Goal: Task Accomplishment & Management: Manage account settings

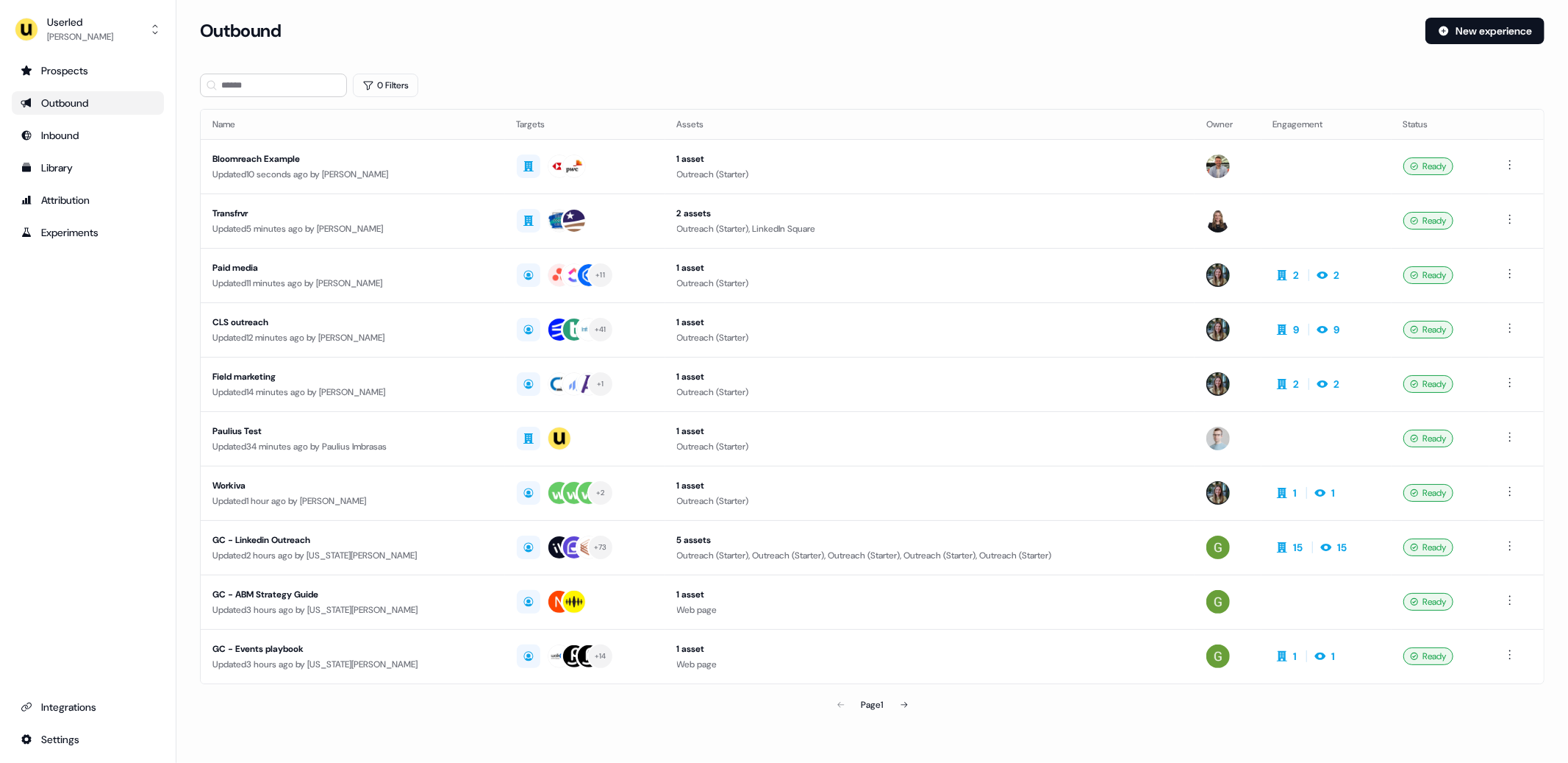
click at [119, 448] on div "Prospects Outbound Inbound Library Attribution Experiments Integrations Settings" at bounding box center [87, 405] width 153 height 692
click at [104, 392] on div "Prospects Outbound Inbound Library Attribution Experiments Integrations Settings" at bounding box center [87, 405] width 153 height 692
click at [100, 362] on div "Prospects Outbound Inbound Library Attribution Experiments Integrations Settings" at bounding box center [87, 405] width 153 height 692
click at [851, 53] on div "Outbound New experience" at bounding box center [872, 40] width 1344 height 45
click at [749, 58] on div "Outbound New experience" at bounding box center [872, 40] width 1344 height 45
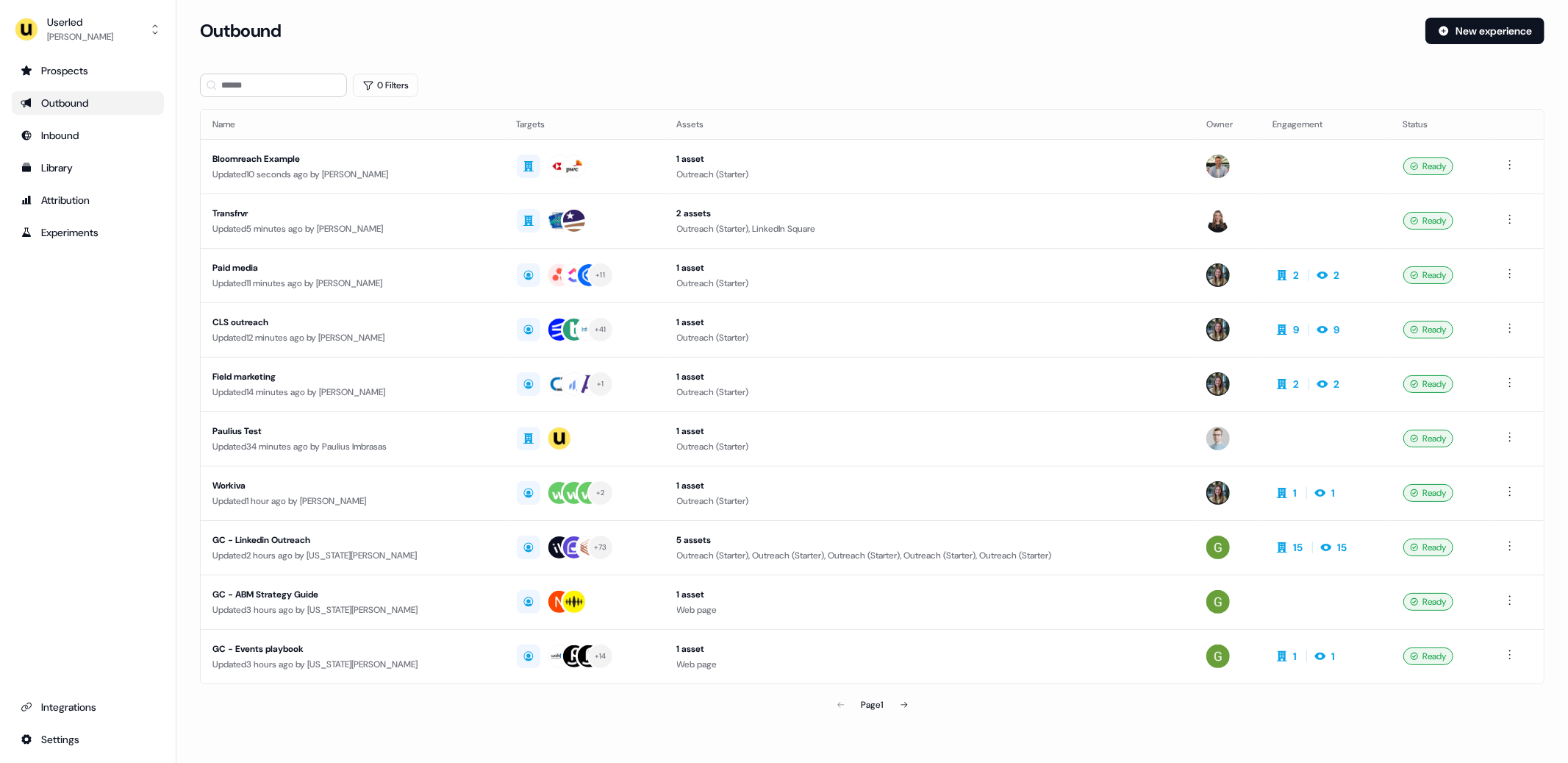
click at [771, 49] on div "Outbound New experience" at bounding box center [872, 40] width 1344 height 45
click at [838, 64] on section "Loading... Outbound New experience 0 Filters Name Targets Assets Owner Engageme…" at bounding box center [872, 390] width 1392 height 743
click at [795, 50] on div "Outbound New experience" at bounding box center [872, 40] width 1344 height 45
click at [795, 48] on div "Outbound New experience" at bounding box center [872, 40] width 1344 height 45
click at [819, 42] on div "Outbound" at bounding box center [806, 31] width 1214 height 27
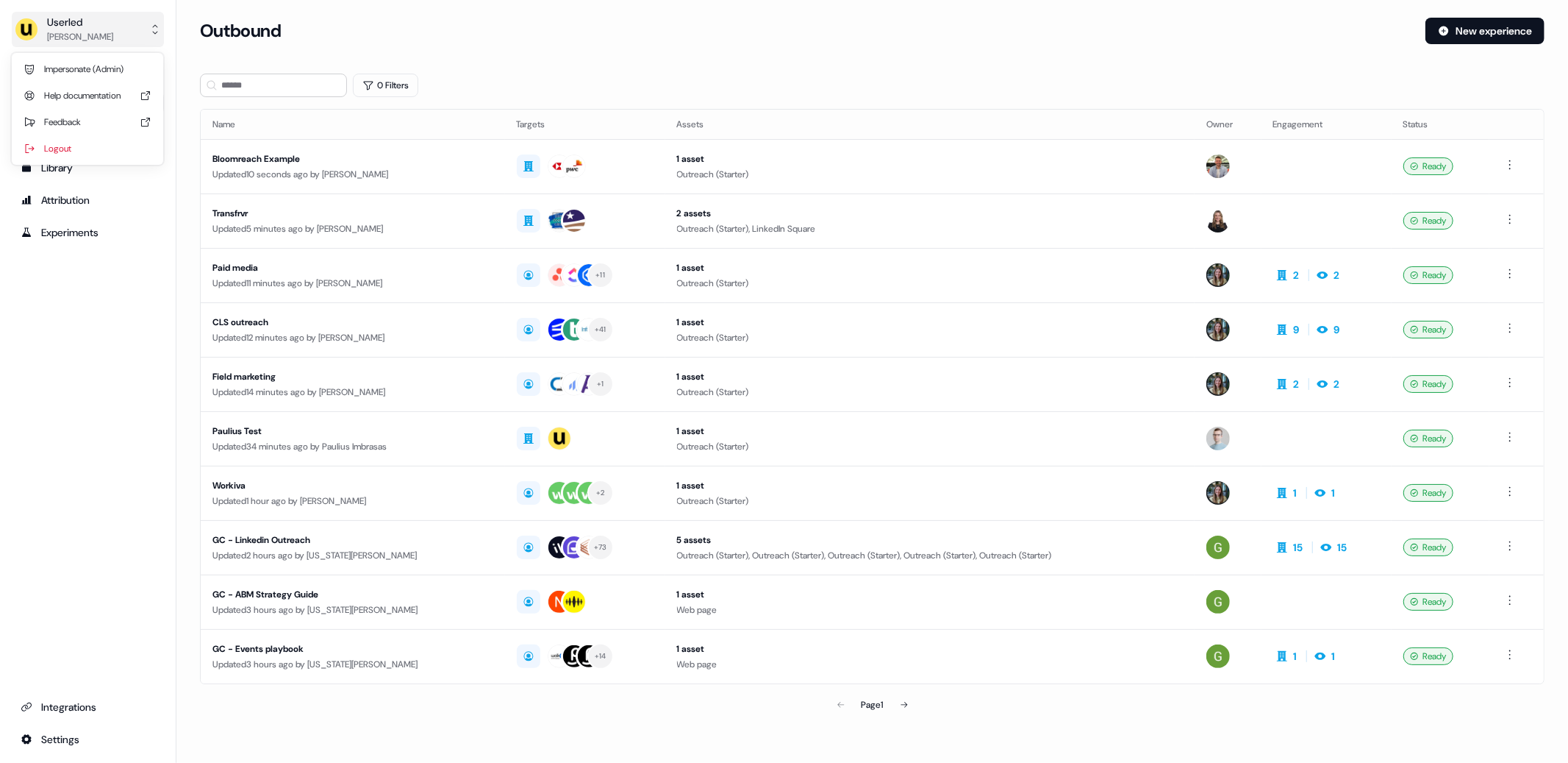
click at [91, 45] on button "Userled Oliver Grogan" at bounding box center [87, 28] width 153 height 35
click at [55, 141] on div "Logout" at bounding box center [87, 149] width 139 height 27
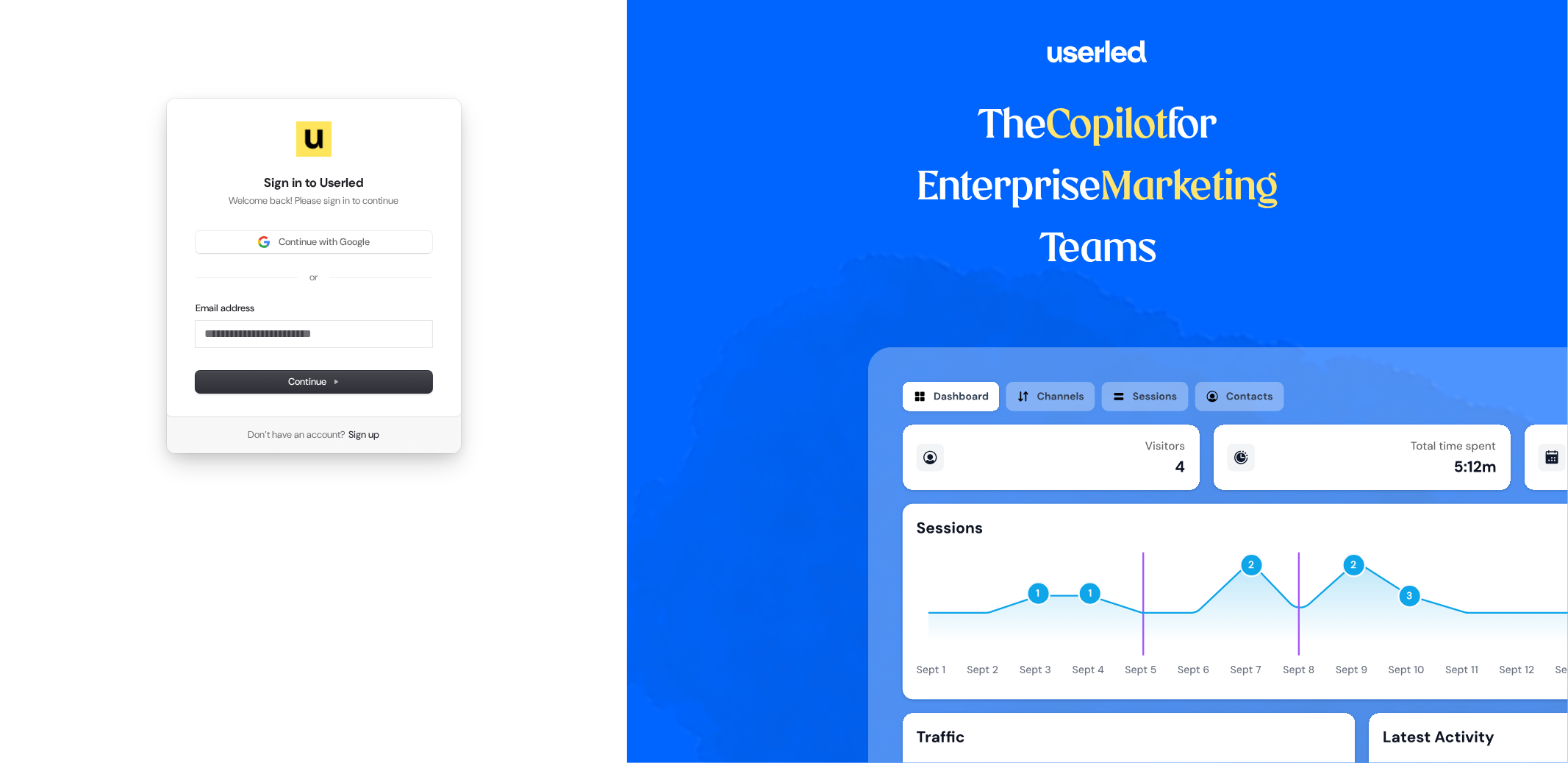
click at [105, 27] on div "Sign in to Userled Welcome back! Please sign in to continue Continue with Googl…" at bounding box center [314, 276] width 627 height 552
click at [294, 238] on span "Continue with Google" at bounding box center [324, 242] width 91 height 13
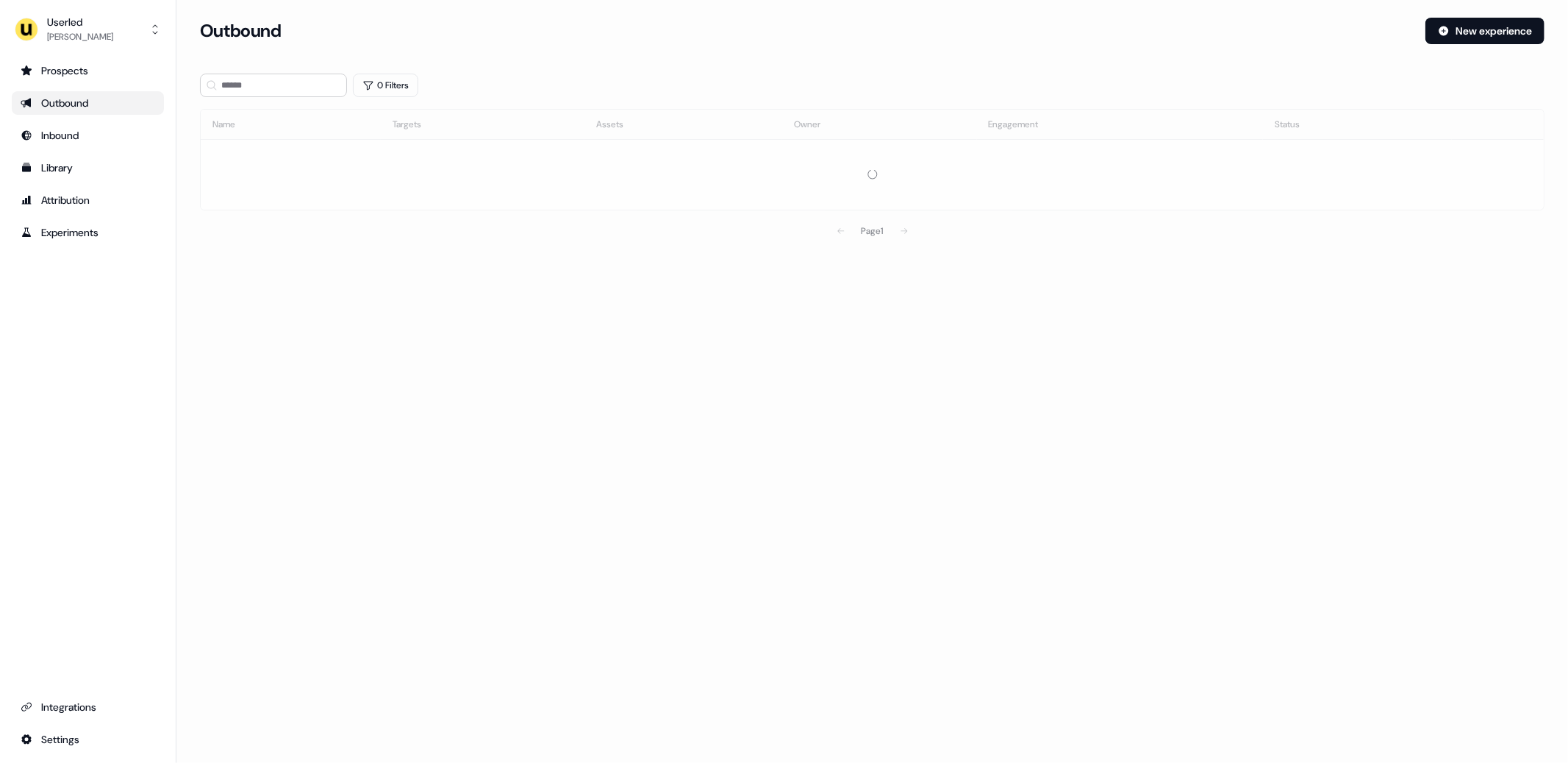
click at [286, 430] on div "Loading... Outbound New experience 0 Filters Name Targets Assets Owner Engageme…" at bounding box center [872, 381] width 1392 height 763
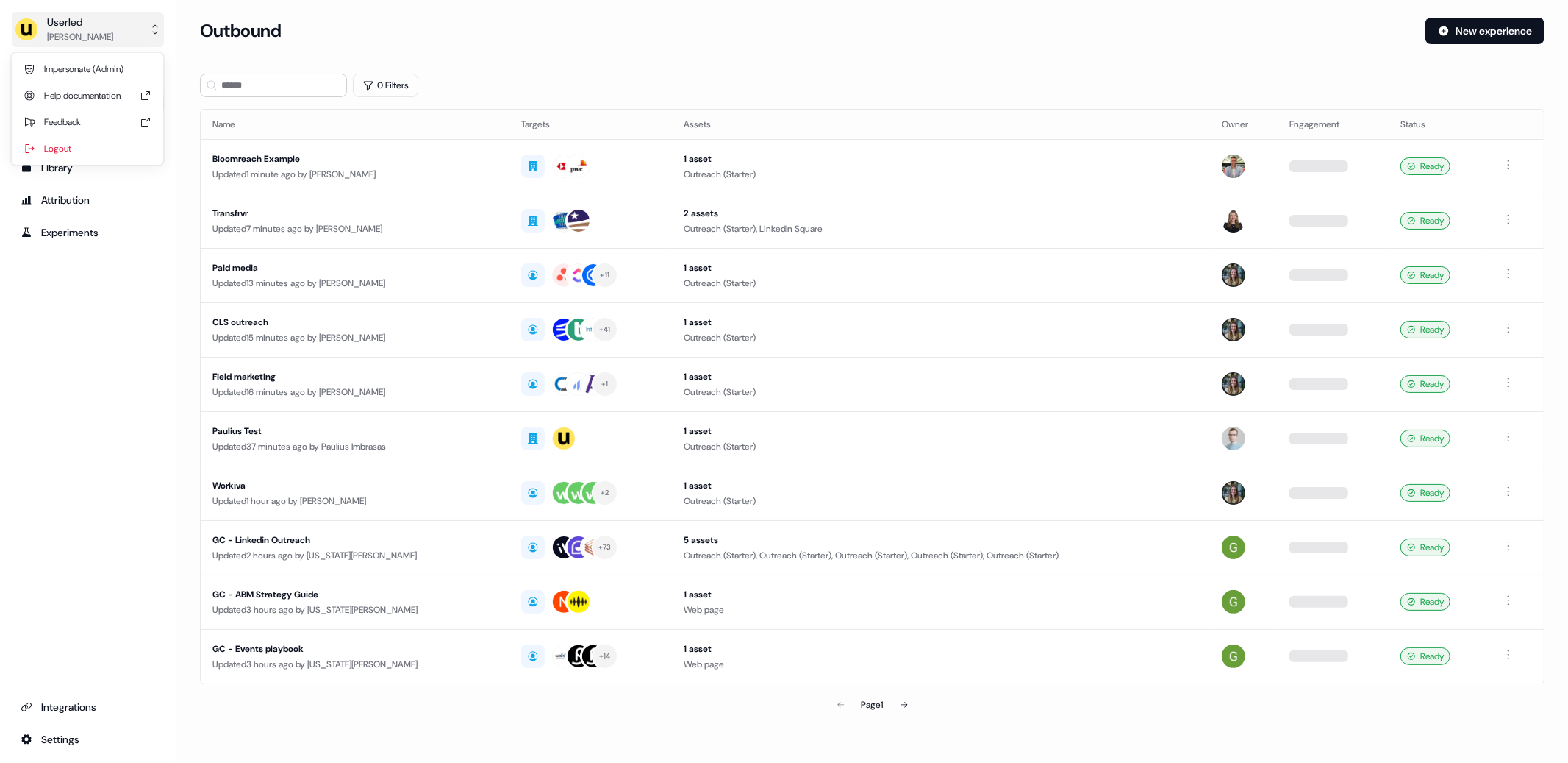
click at [100, 25] on div "Userled" at bounding box center [81, 23] width 66 height 15
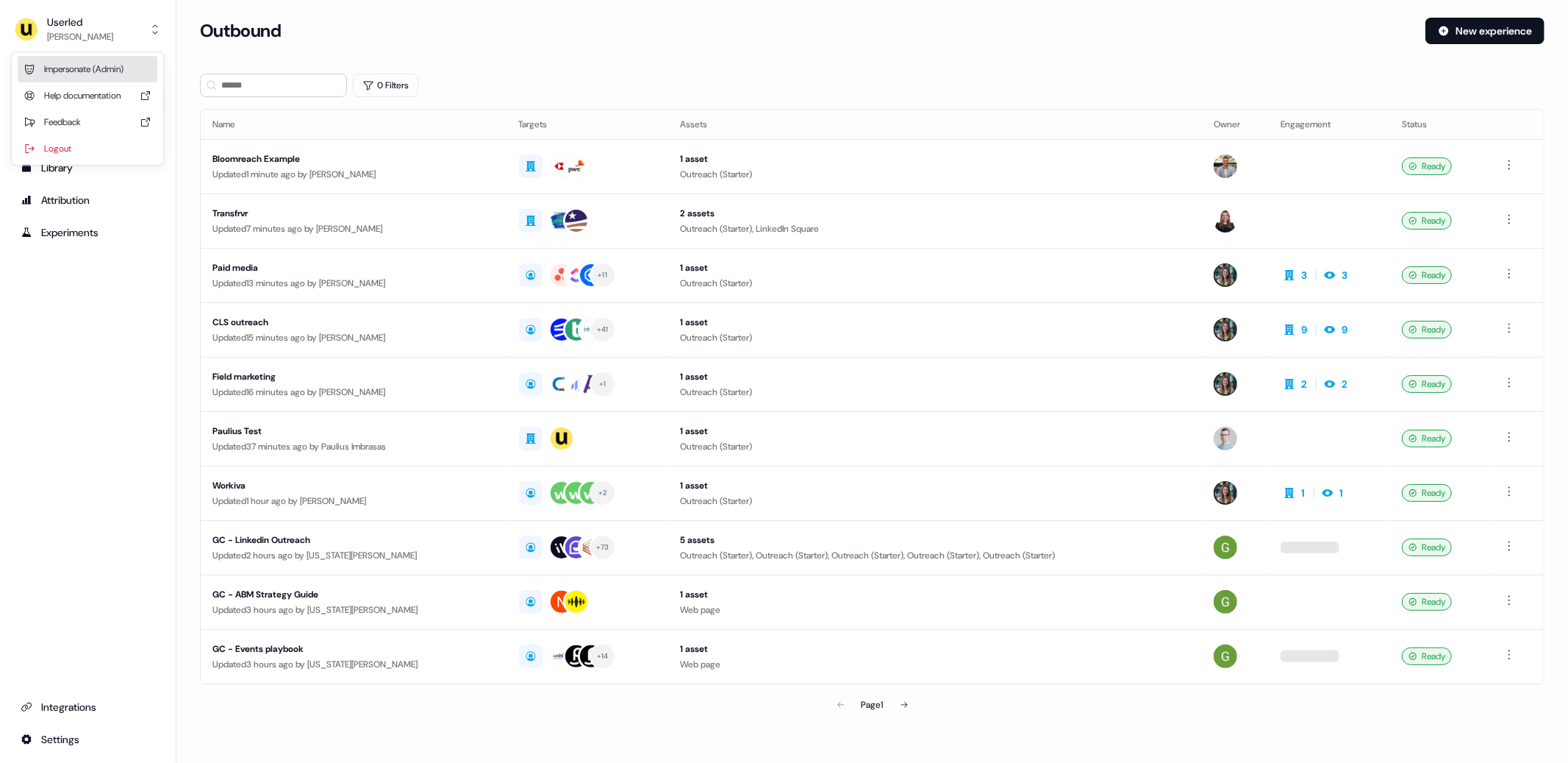
click at [130, 65] on div "Impersonate (Admin)" at bounding box center [87, 69] width 139 height 27
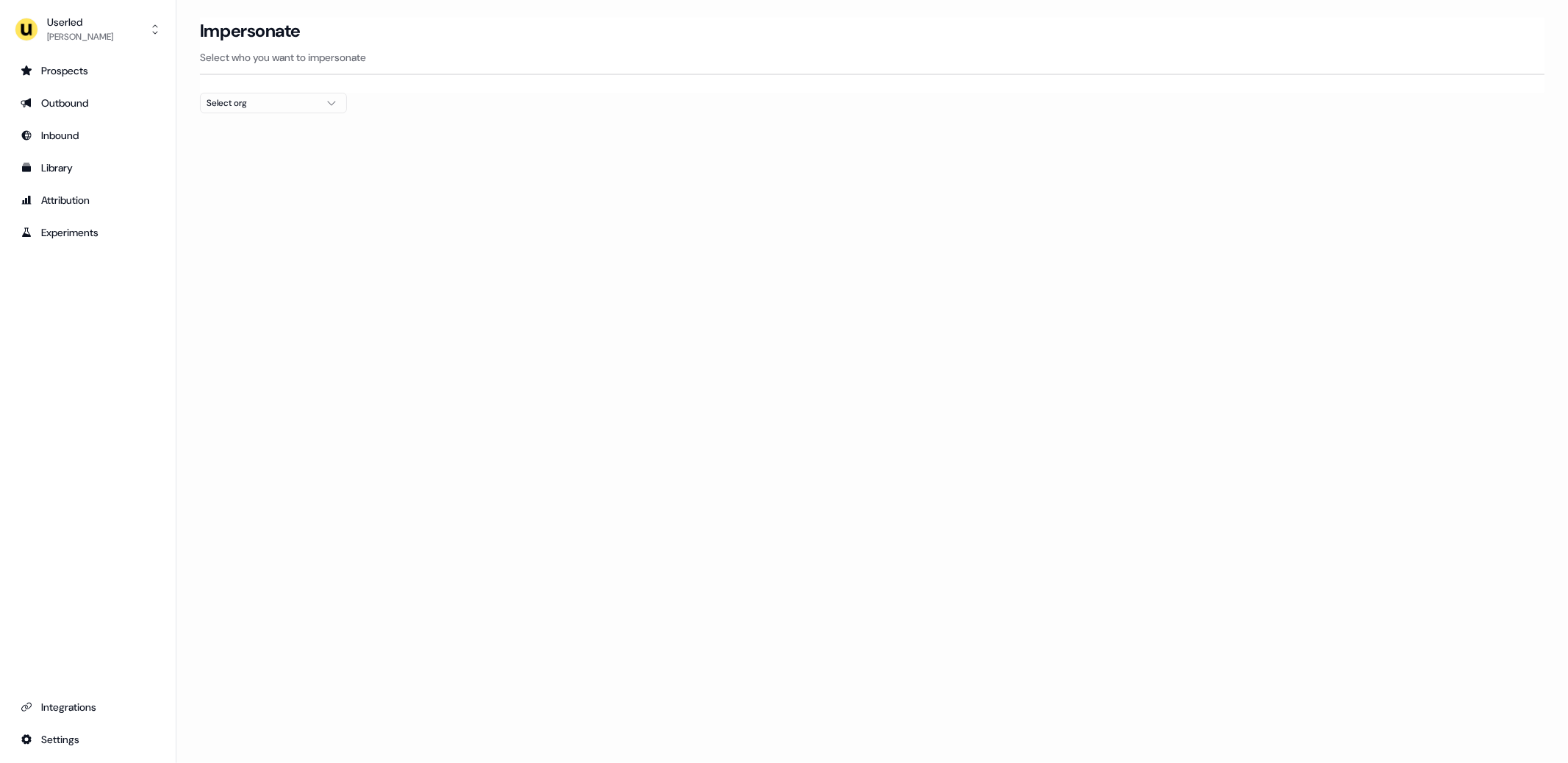
click at [244, 90] on div "Impersonate Select who you want to impersonate" at bounding box center [872, 55] width 1344 height 75
click at [265, 105] on div "Select org" at bounding box center [261, 103] width 110 height 15
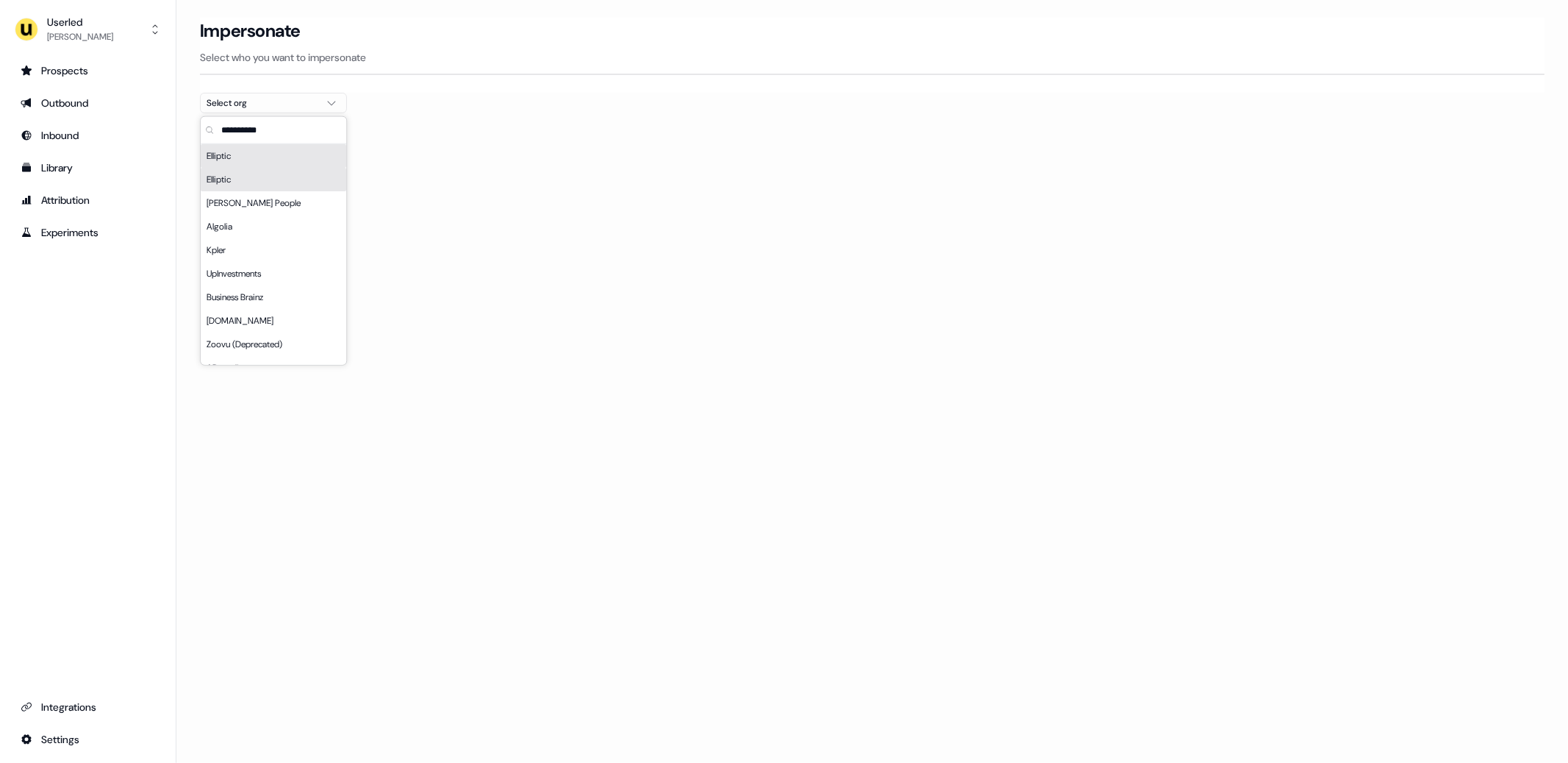
click at [264, 130] on input "text" at bounding box center [281, 130] width 128 height 27
type input "*"
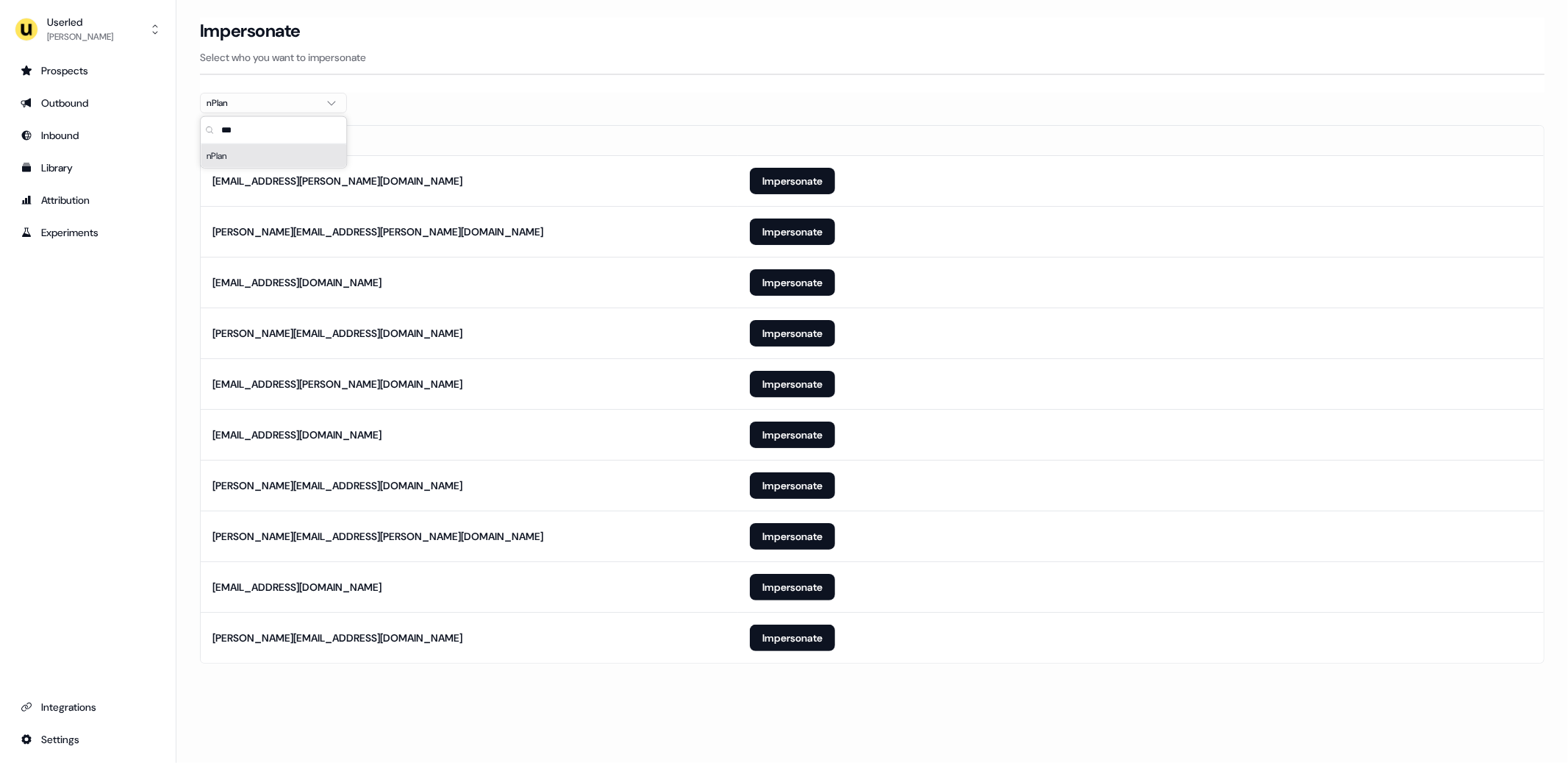
type input "***"
click at [182, 443] on section "Loading... Impersonate Select who you want to impersonate nPlan Email noah.rene…" at bounding box center [872, 361] width 1392 height 687
click at [780, 640] on button "Impersonate" at bounding box center [793, 638] width 85 height 27
